Goal: Task Accomplishment & Management: Manage account settings

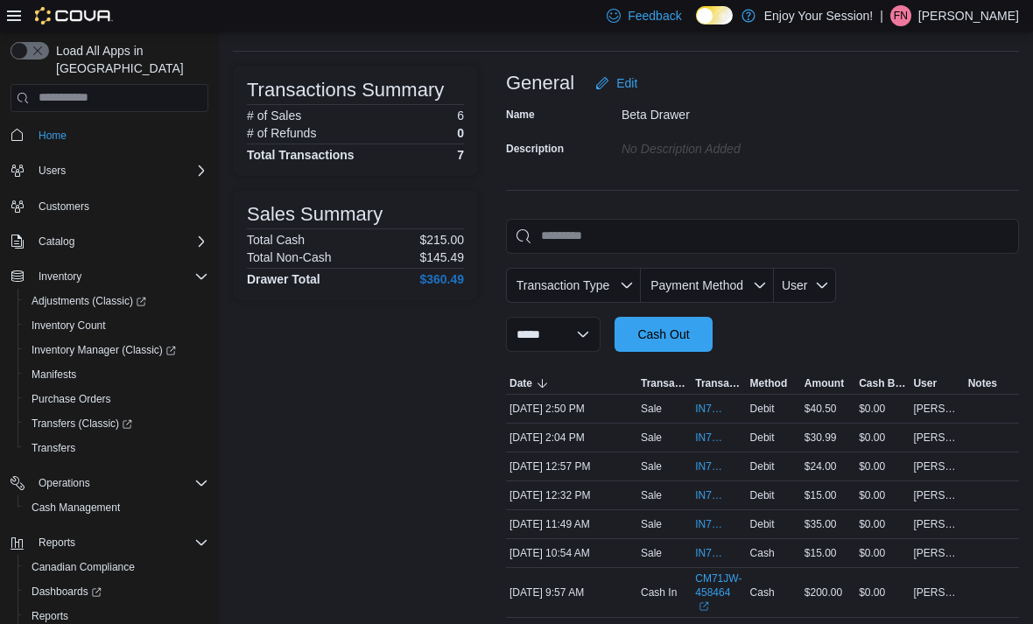
scroll to position [113, 0]
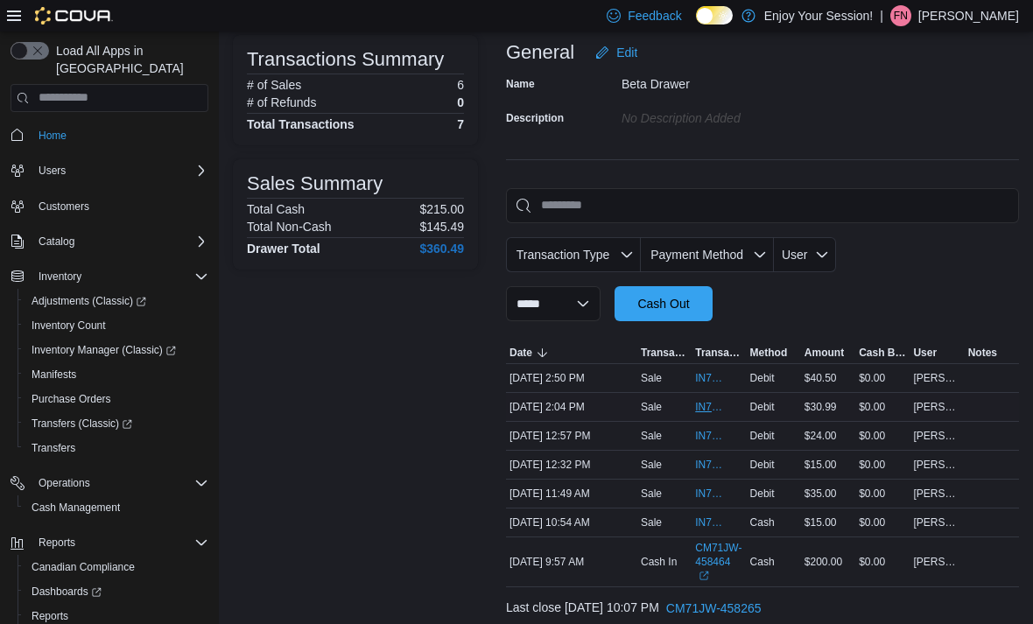
click at [700, 411] on span "IN71JW-7663434" at bounding box center [710, 407] width 30 height 14
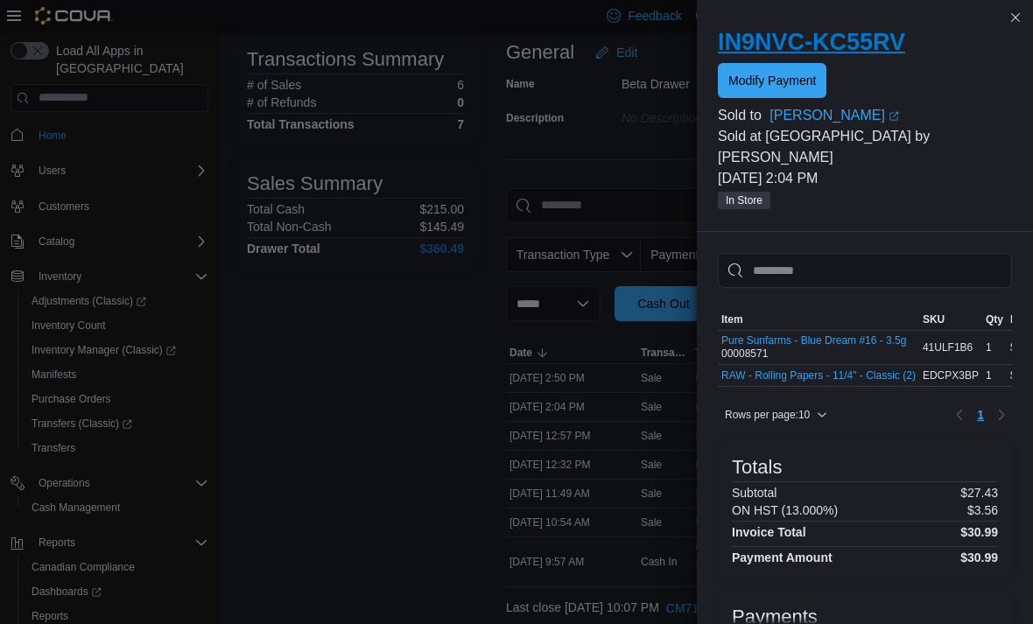
click at [765, 54] on h2 "IN9NVC-KC55RV" at bounding box center [865, 42] width 294 height 28
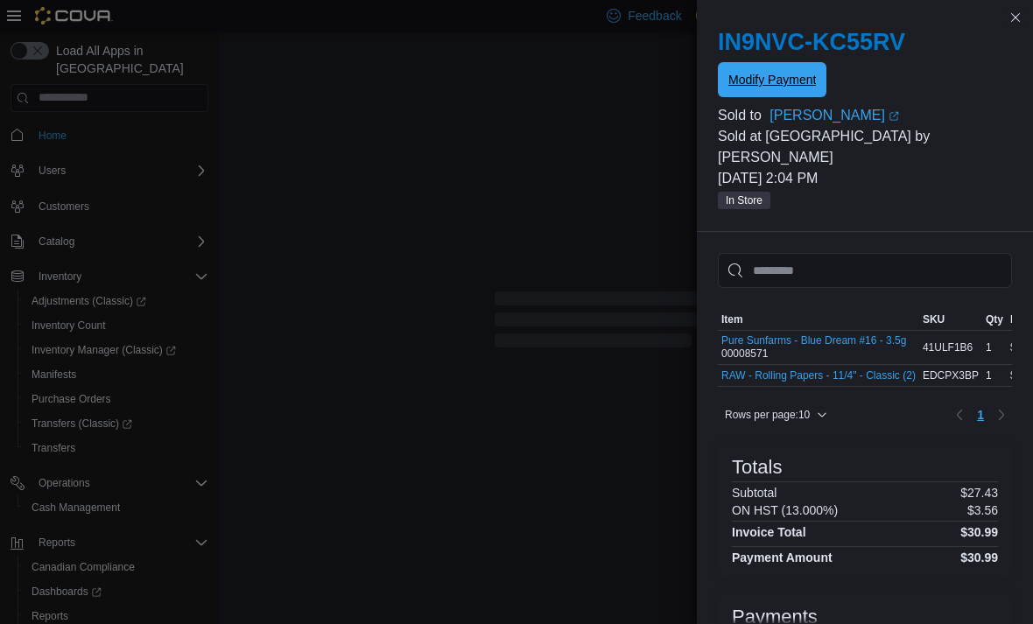
click at [791, 77] on span "Modify Payment" at bounding box center [772, 80] width 88 height 18
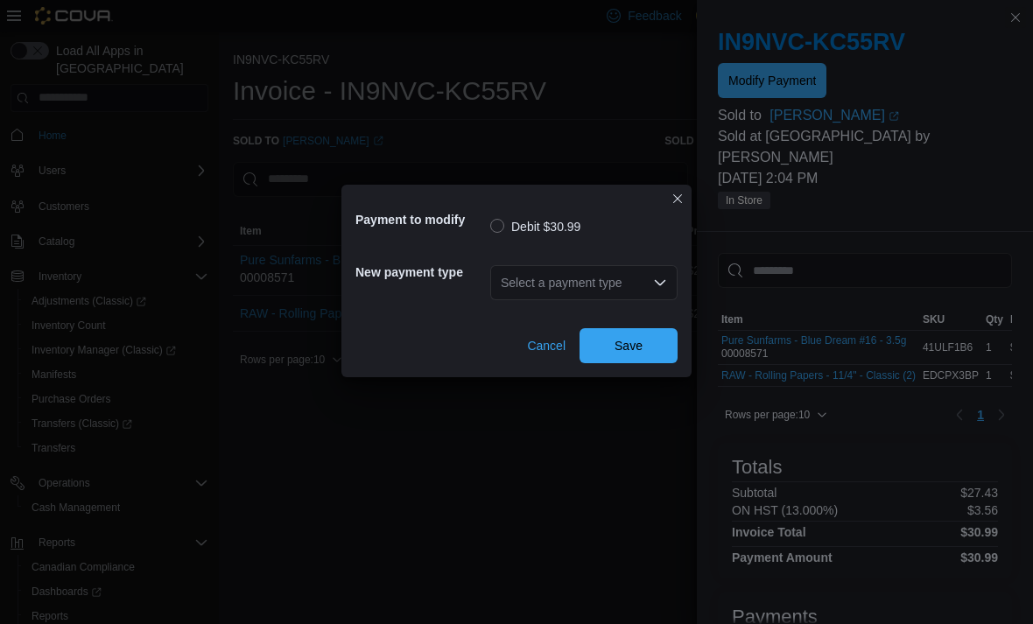
click at [629, 295] on div "Select a payment type" at bounding box center [583, 282] width 187 height 35
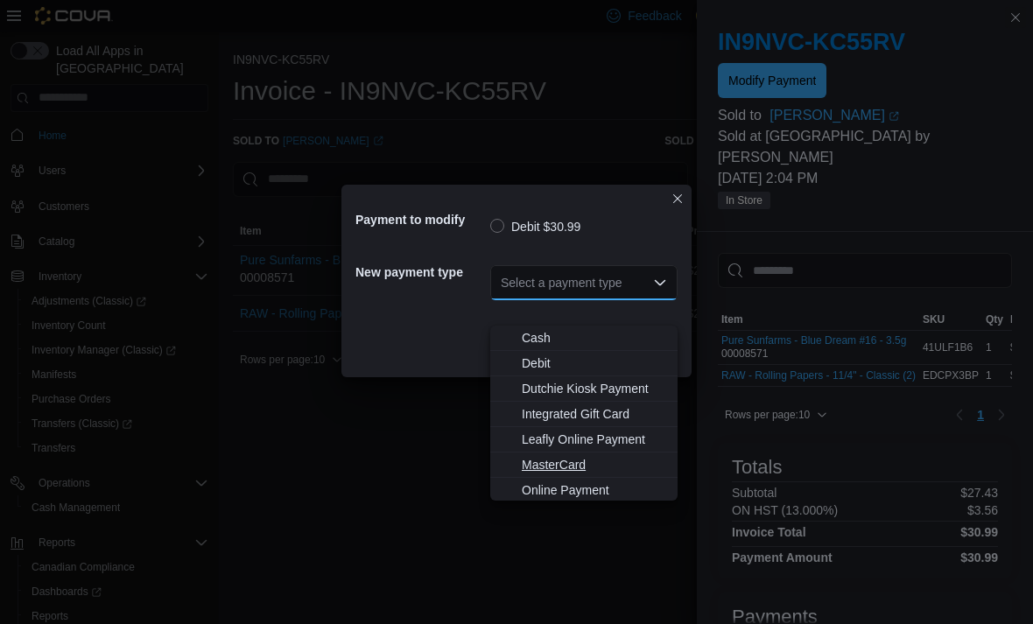
click at [599, 465] on span "MasterCard" at bounding box center [594, 465] width 145 height 18
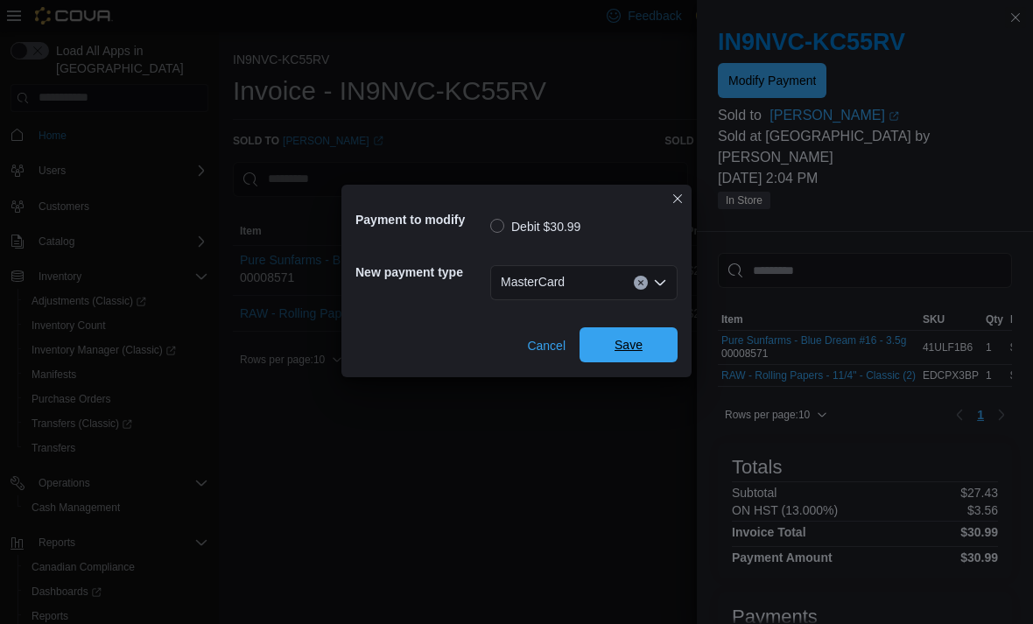
click at [652, 362] on span "Save" at bounding box center [628, 344] width 77 height 35
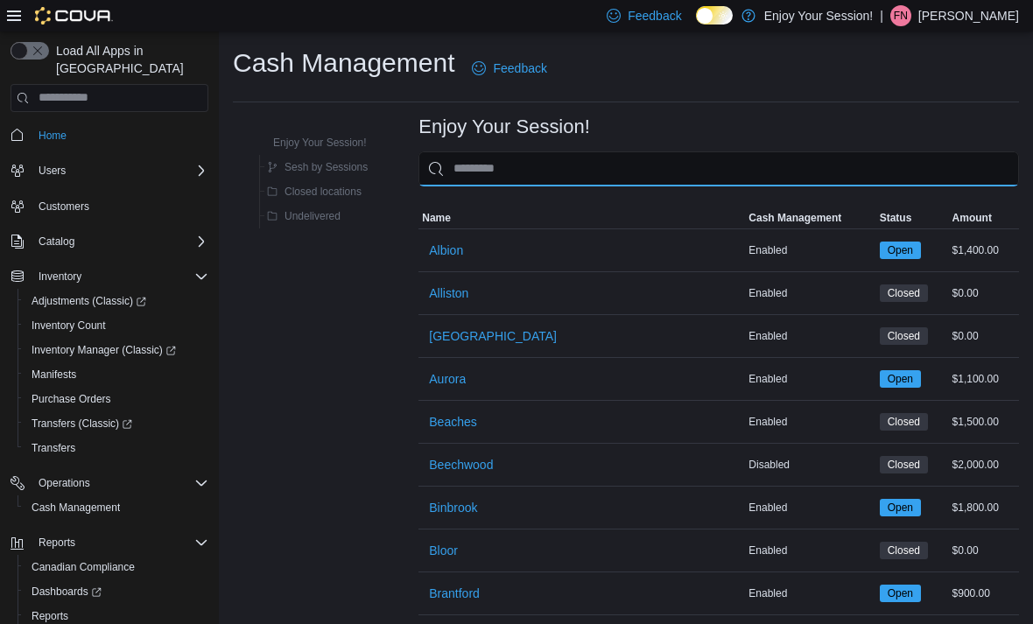
click at [516, 172] on input "This is a search bar. As you type, the results lower in the page will automatic…" at bounding box center [718, 168] width 601 height 35
type input "****"
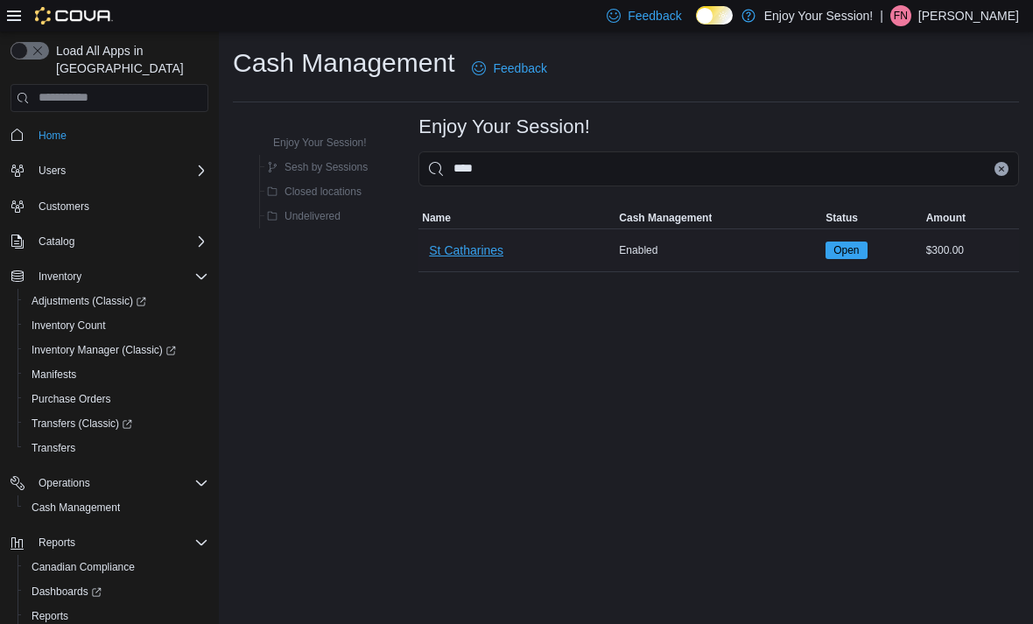
click at [489, 258] on span "St Catharines" at bounding box center [466, 251] width 74 height 18
